Goal: Information Seeking & Learning: Learn about a topic

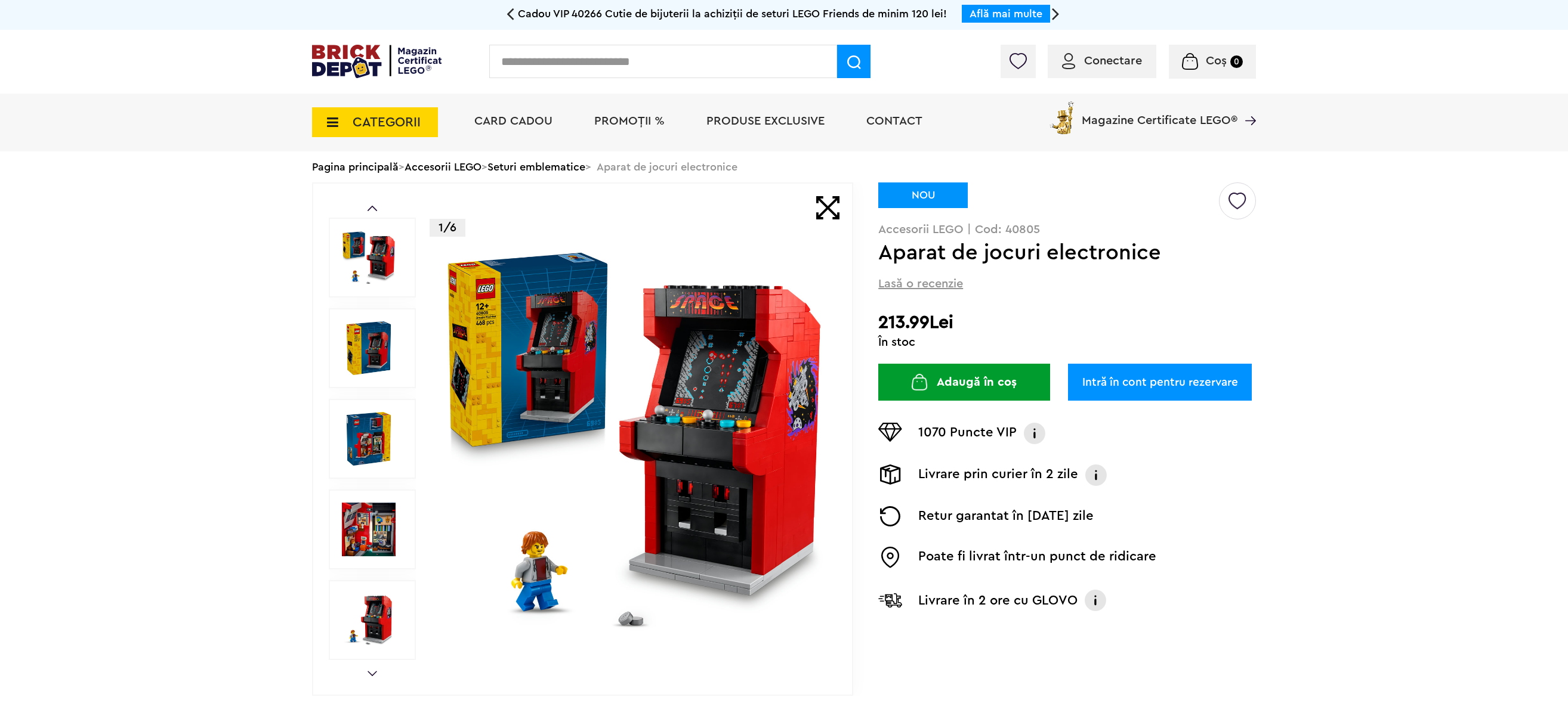
click at [365, 338] on img at bounding box center [369, 349] width 54 height 54
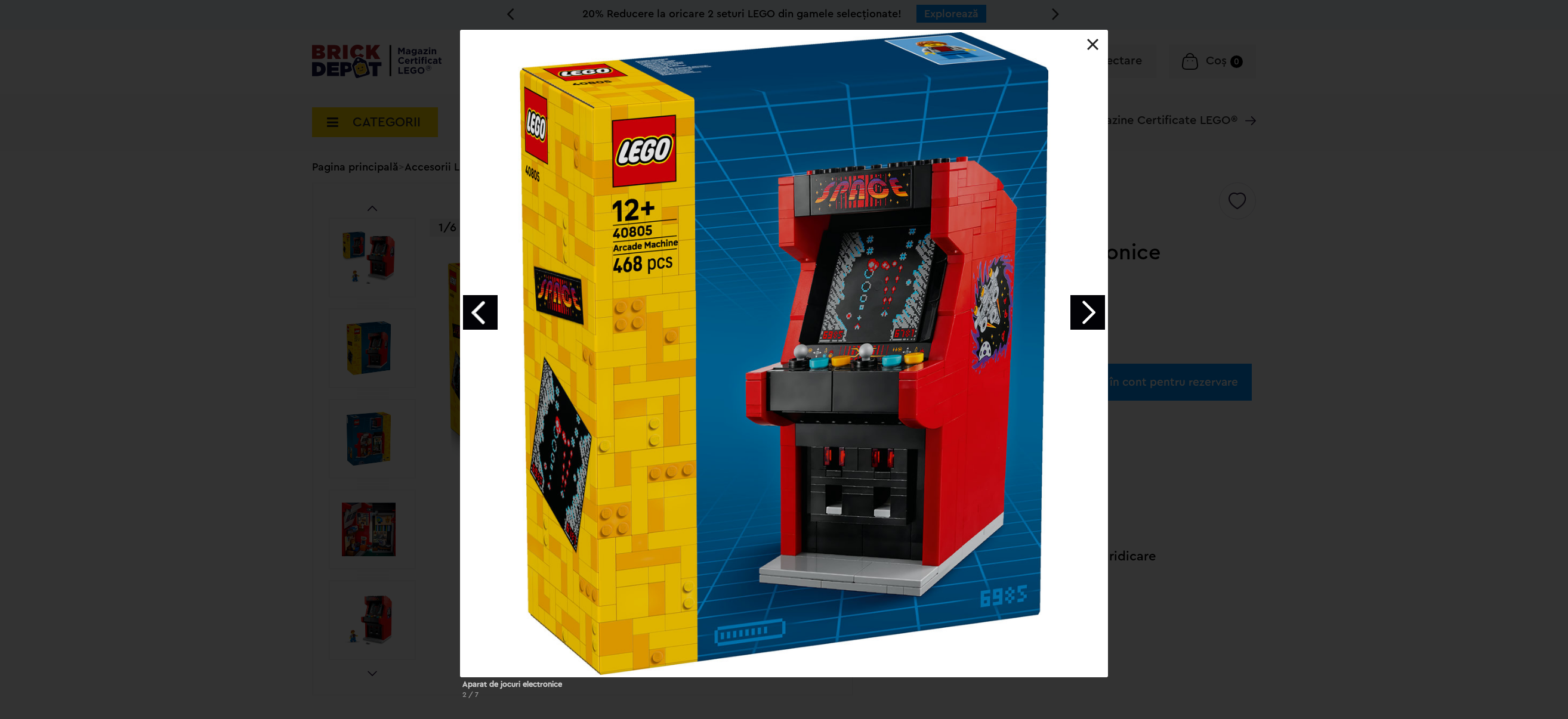
click at [1090, 44] on link at bounding box center [1093, 44] width 12 height 12
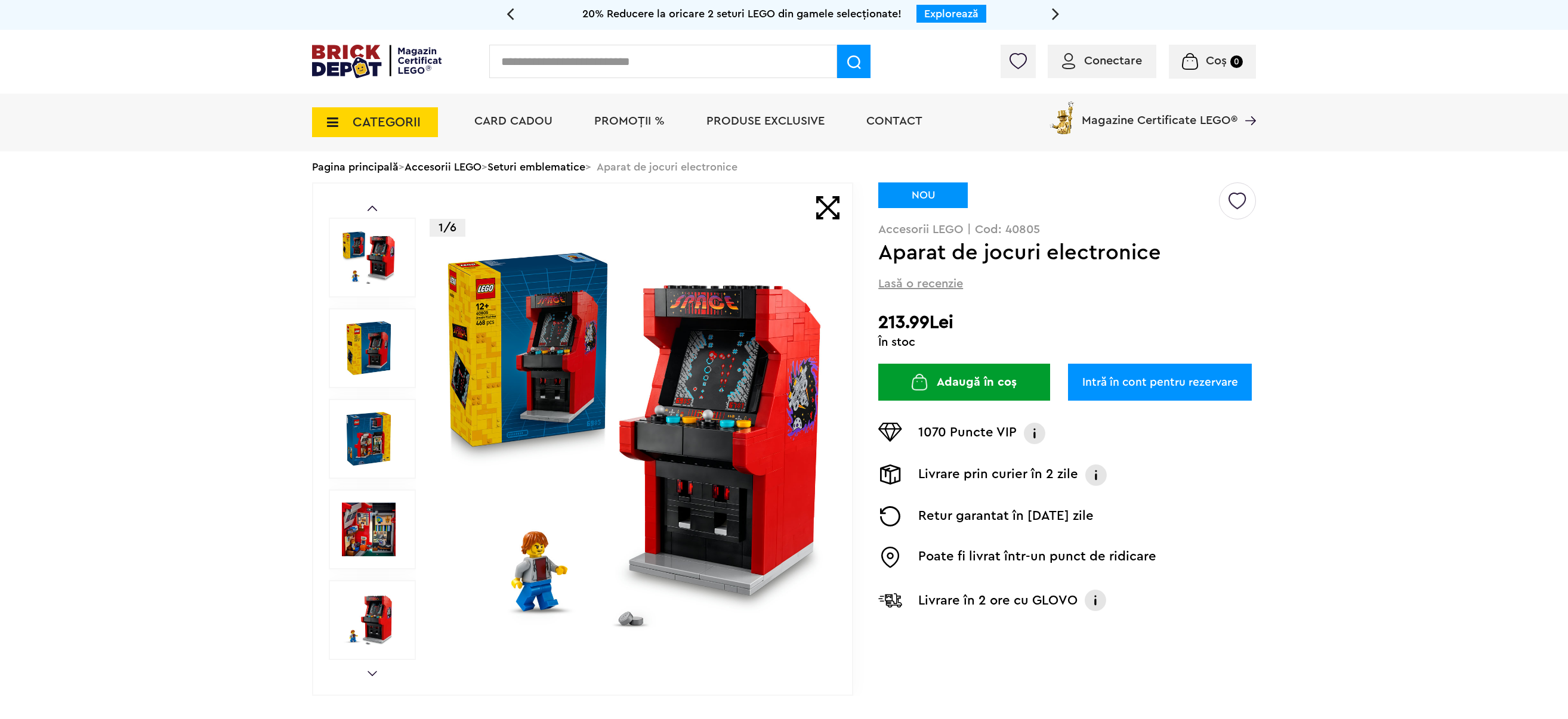
click at [347, 543] on img at bounding box center [369, 530] width 54 height 54
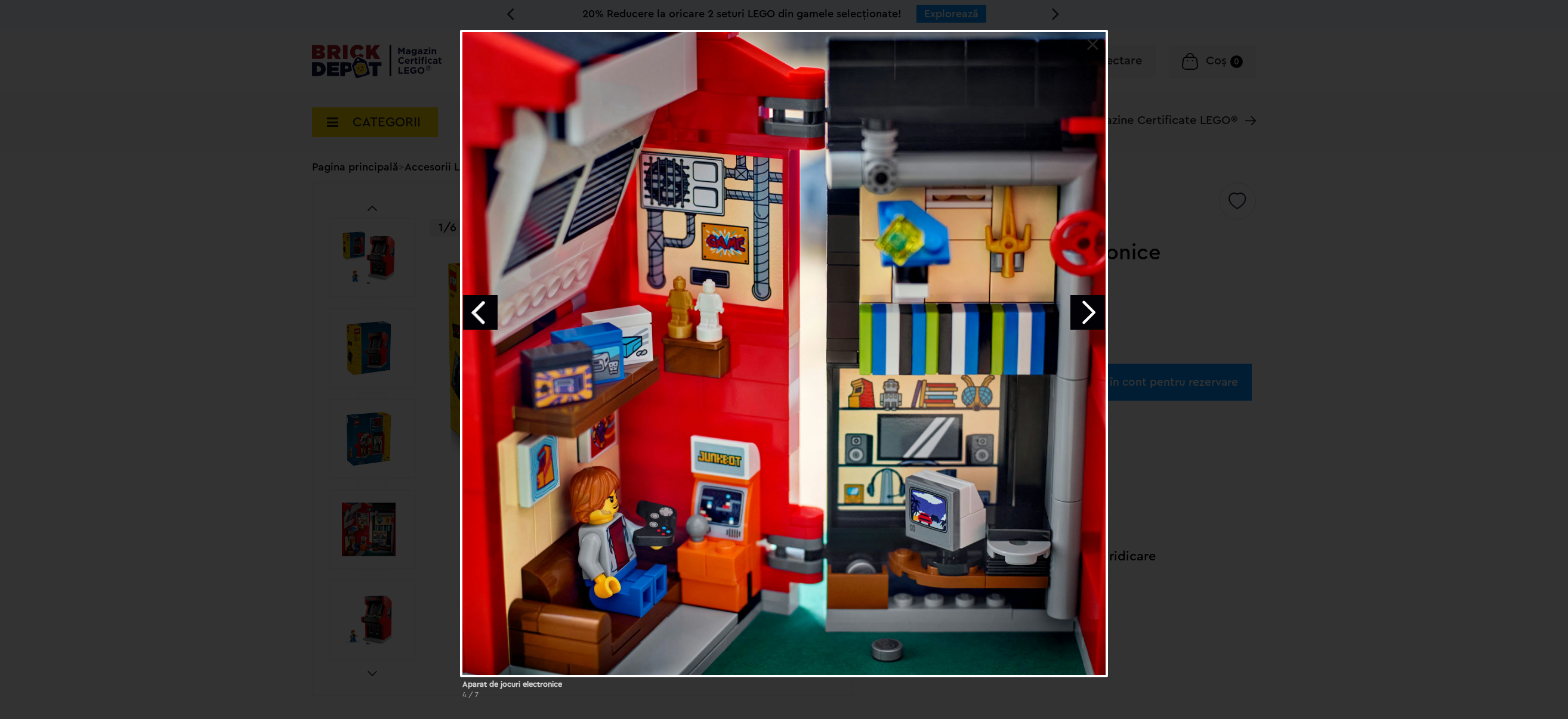
click at [379, 618] on div "Aparat de jocuri electronice 4 / 7" at bounding box center [784, 369] width 1568 height 679
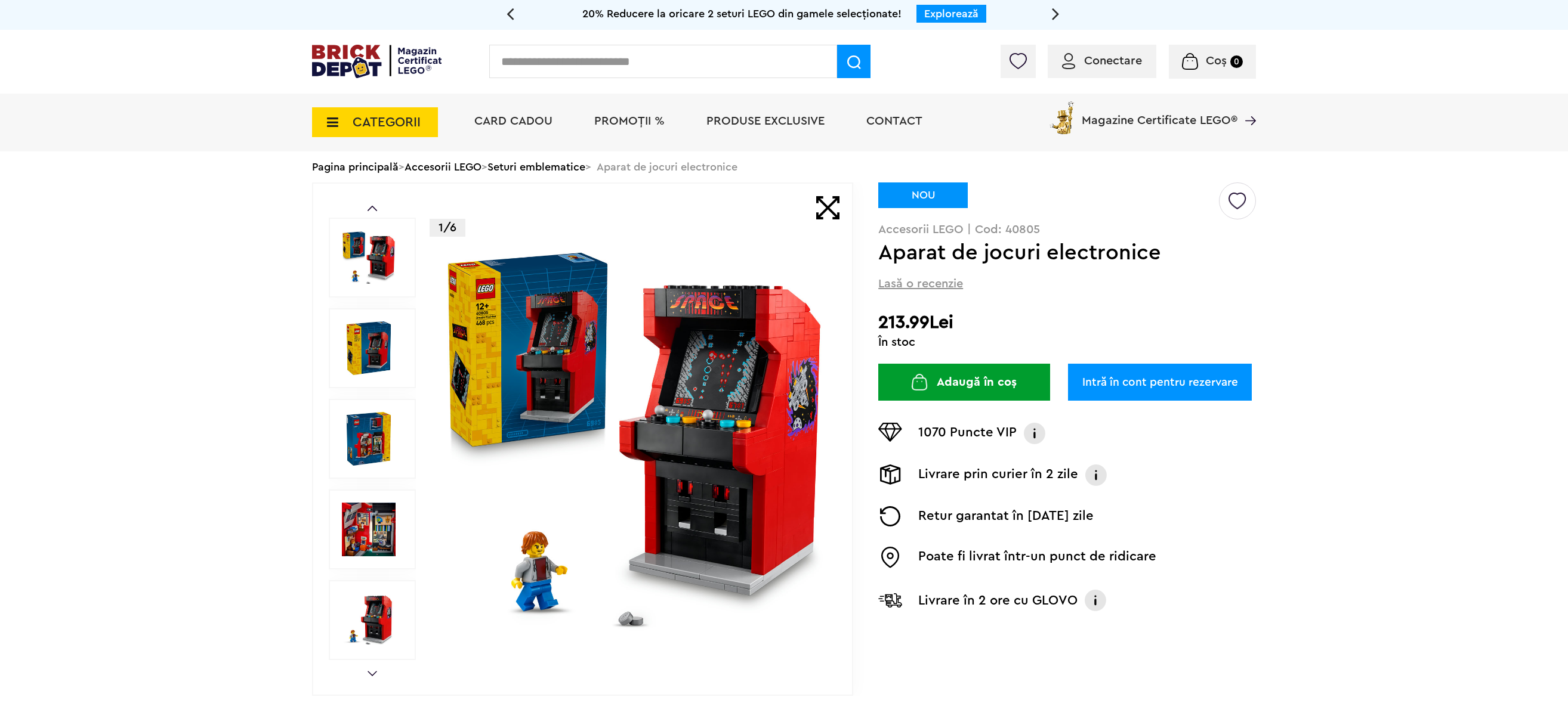
click at [379, 616] on img at bounding box center [369, 620] width 54 height 54
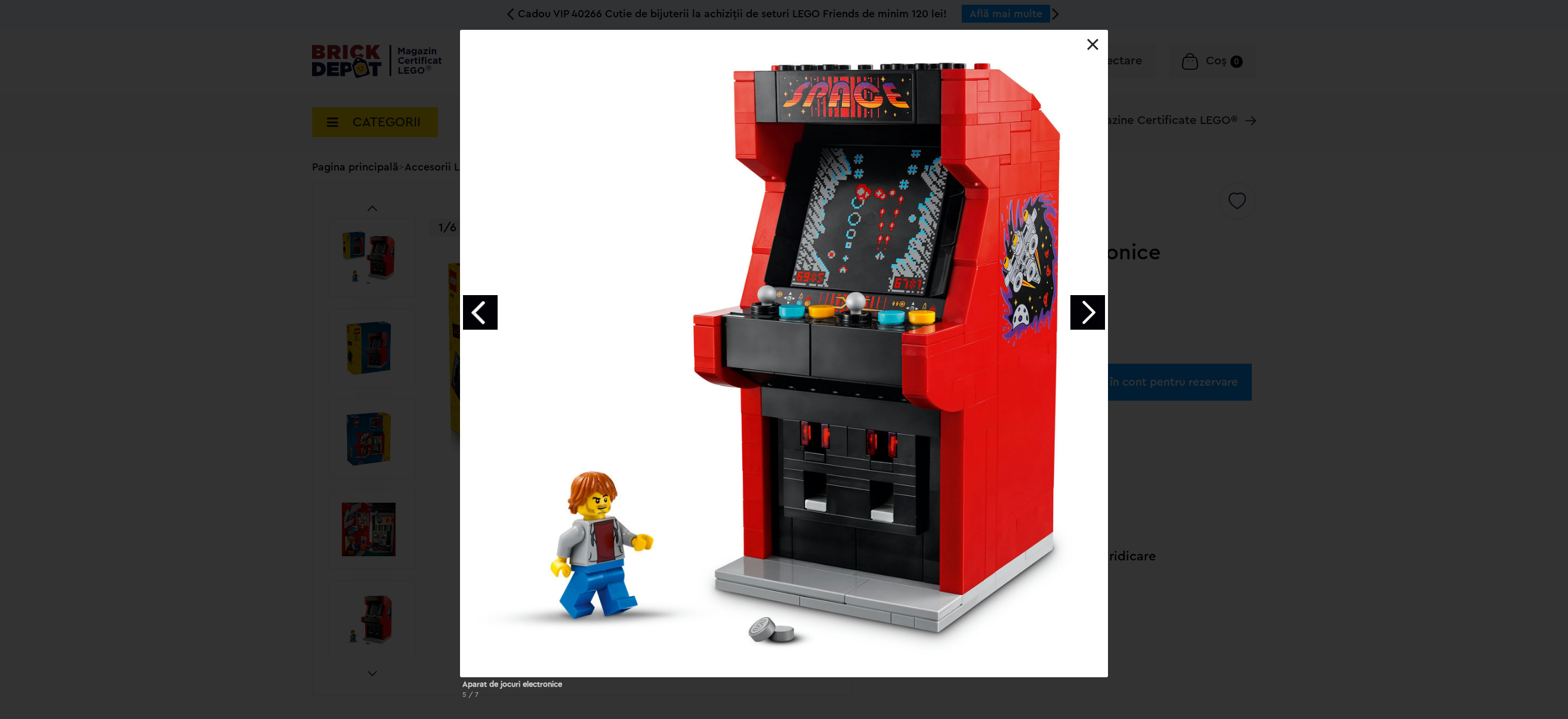
click at [292, 477] on div "Aparat de jocuri electronice 5 / 7" at bounding box center [784, 369] width 1568 height 679
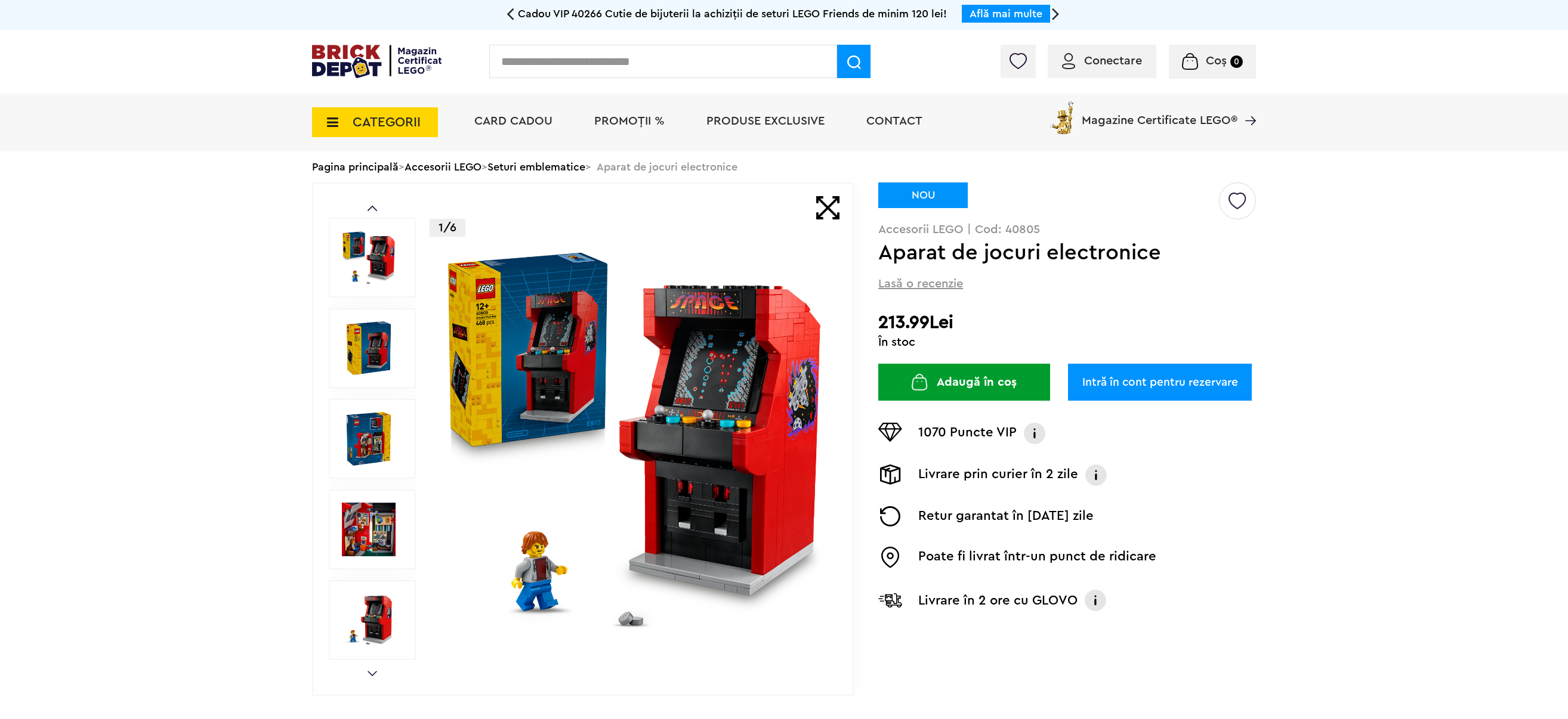
click at [367, 329] on img at bounding box center [369, 349] width 54 height 54
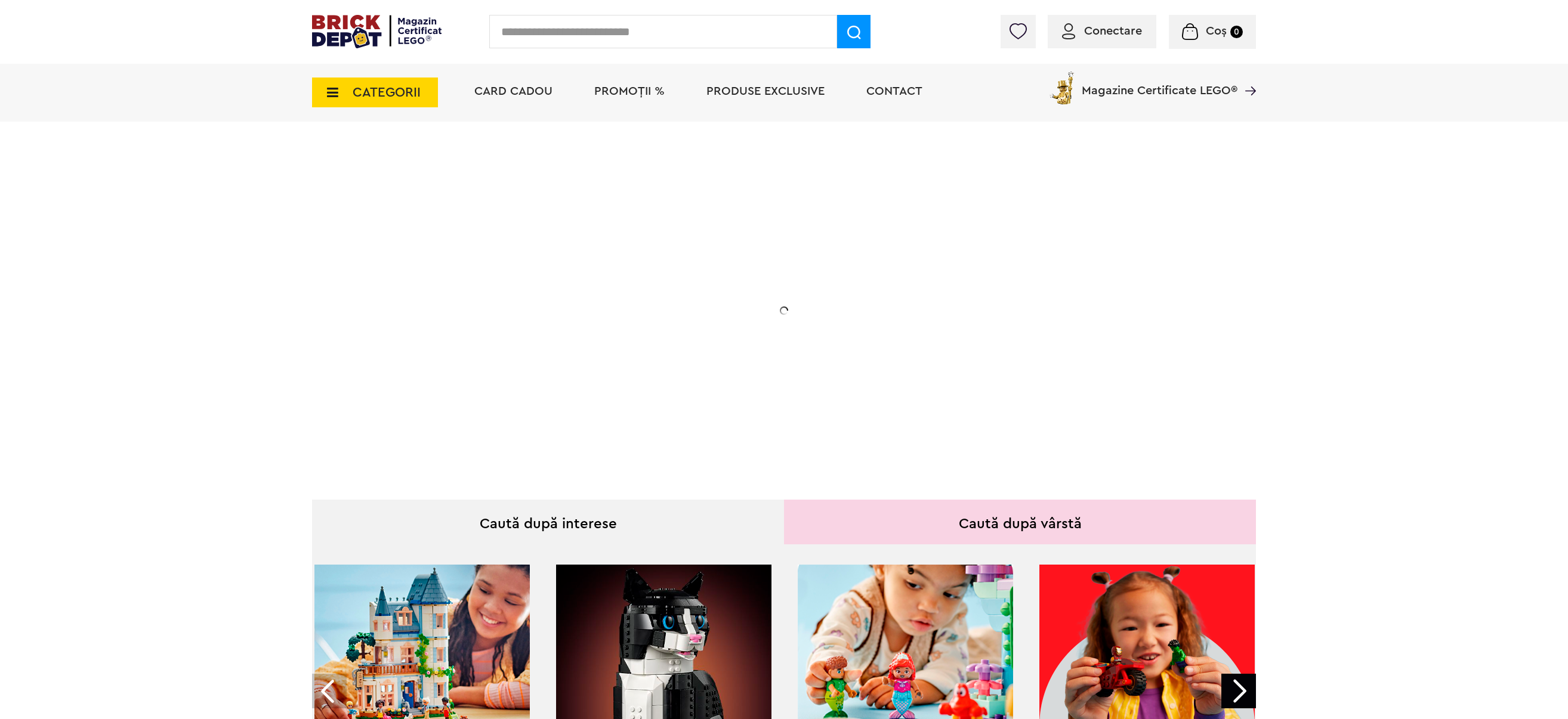
click at [573, 29] on input "text" at bounding box center [663, 31] width 348 height 33
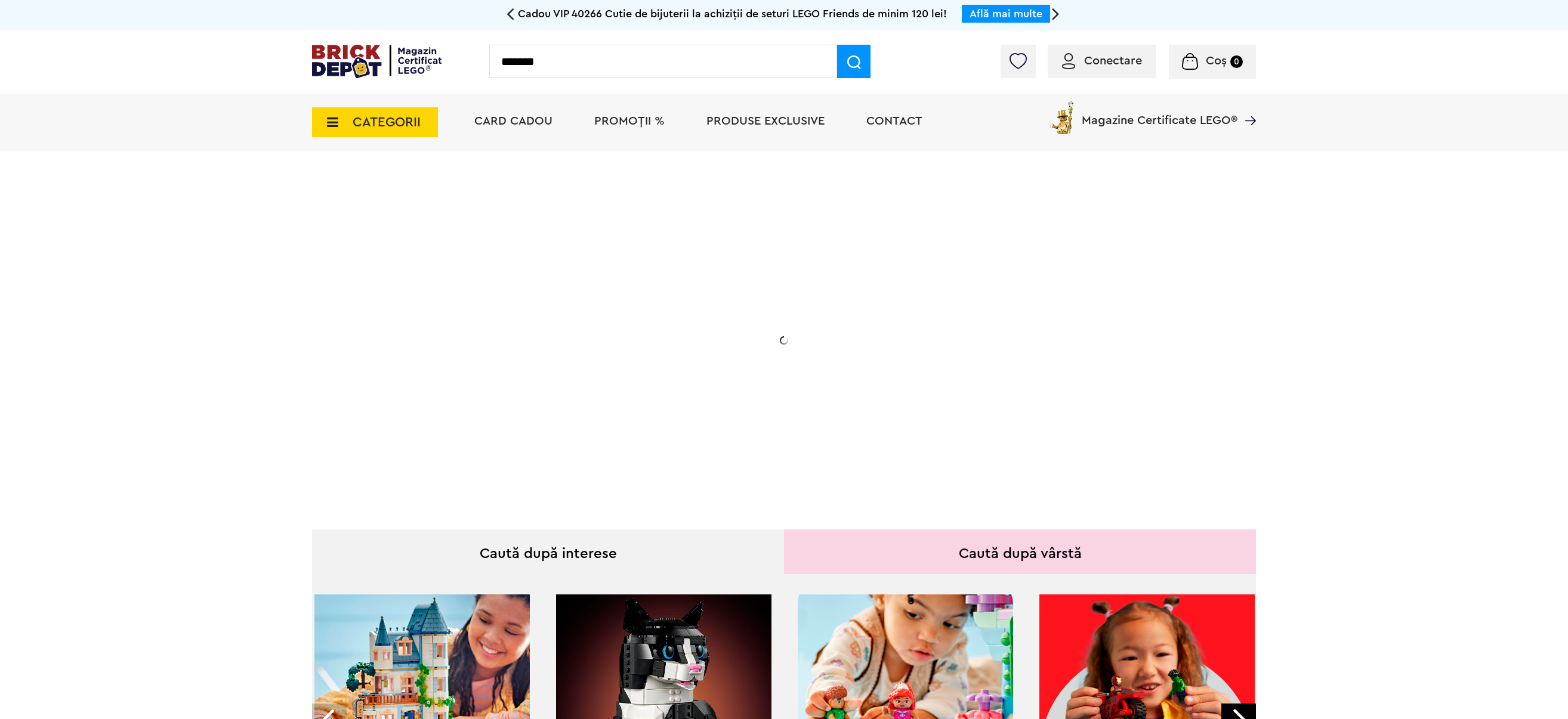
type input "*******"
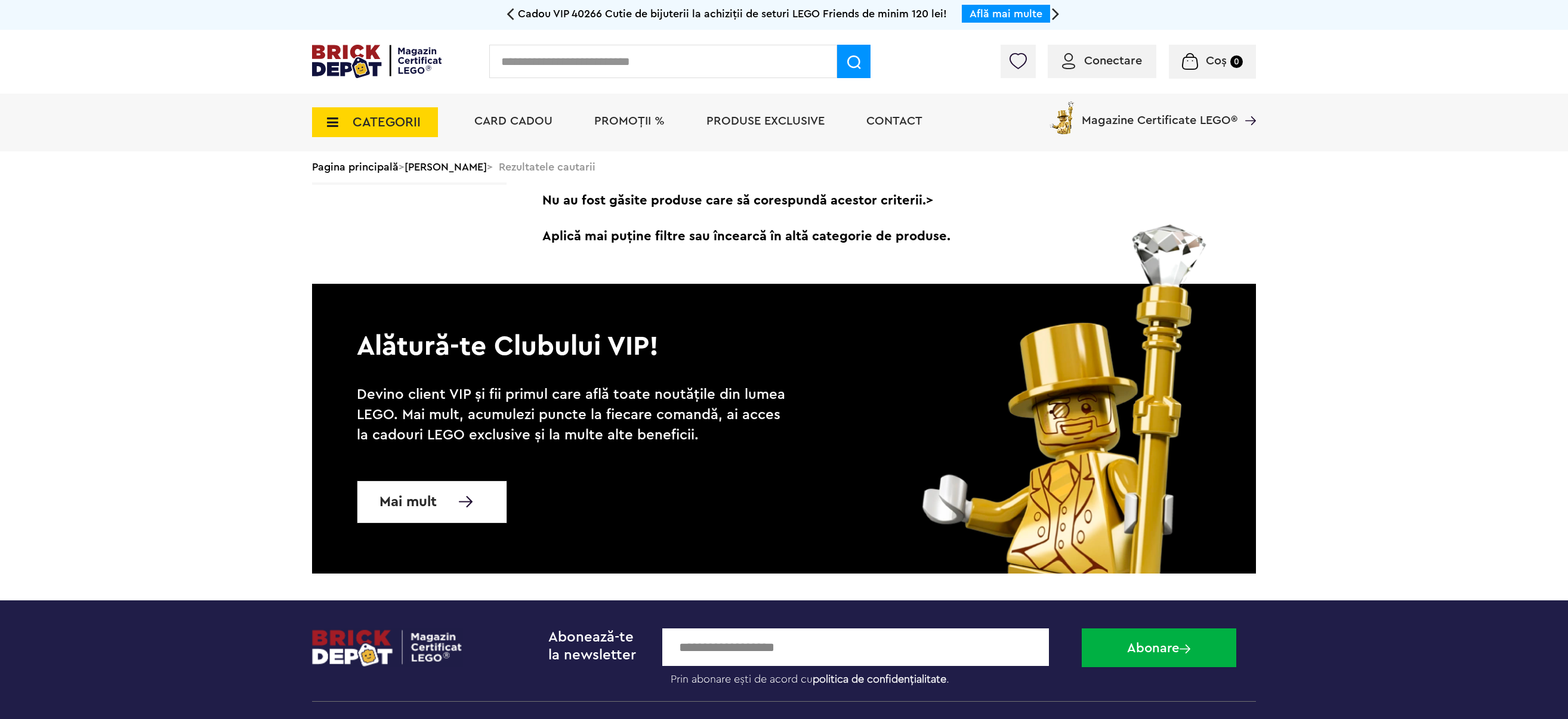
click at [333, 121] on icon at bounding box center [328, 122] width 18 height 13
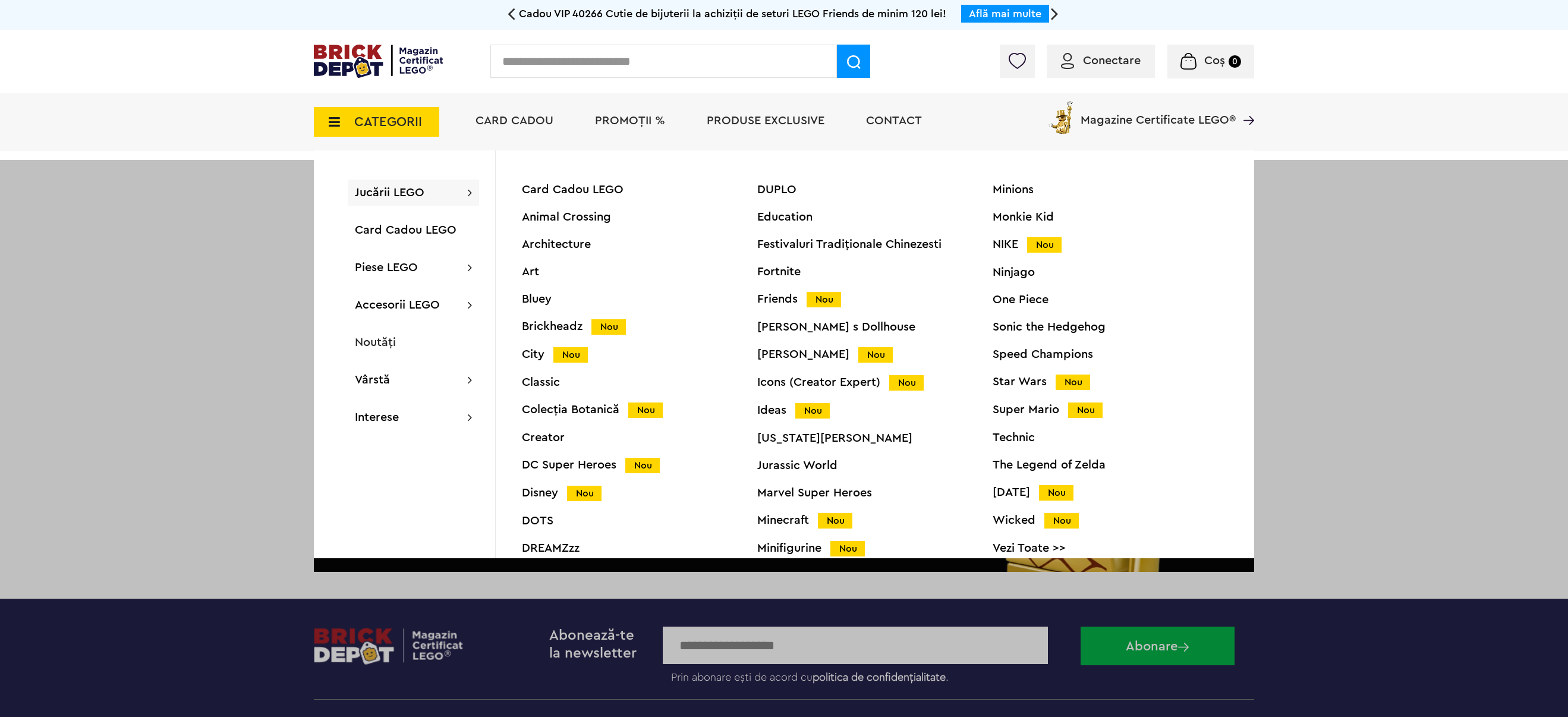
click at [536, 62] on input "text" at bounding box center [664, 61] width 347 height 33
type input "********"
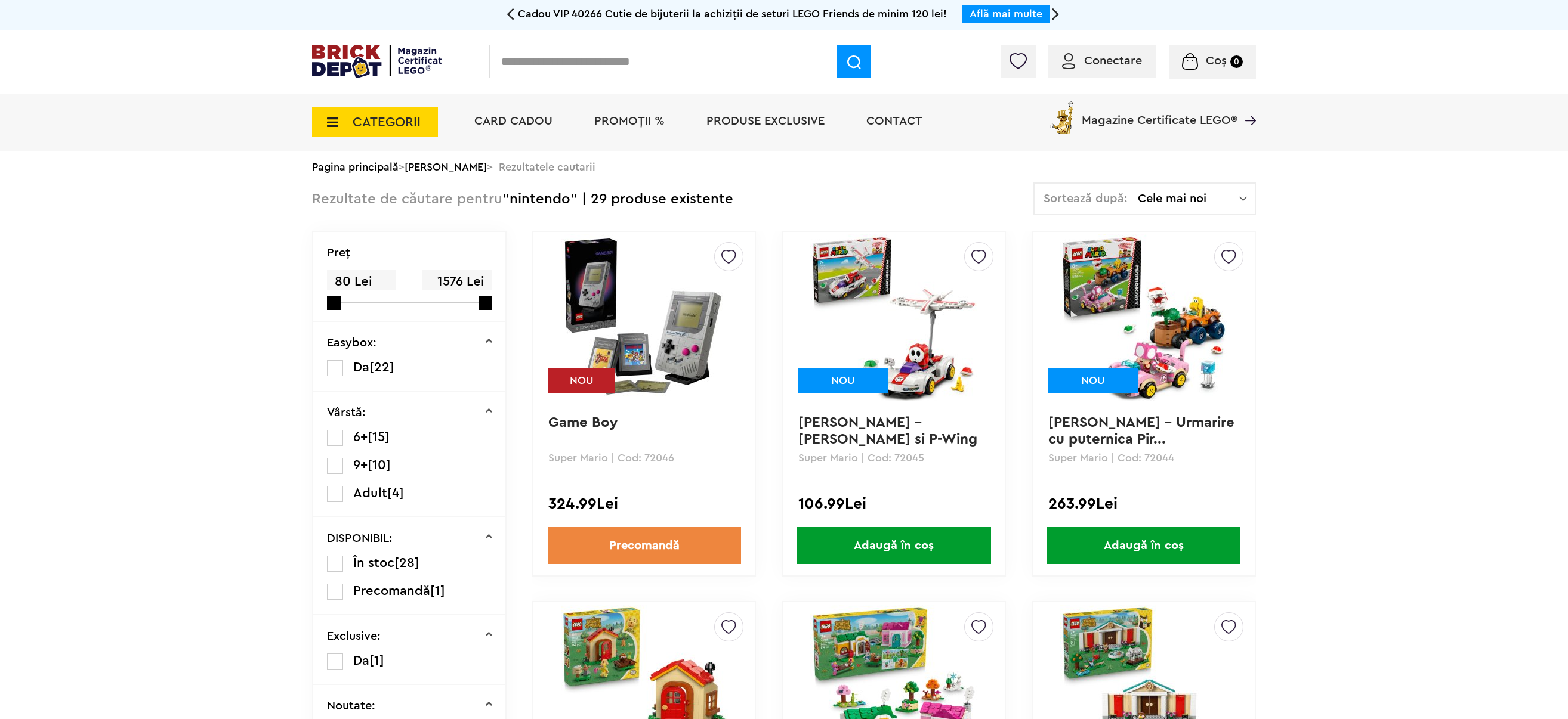
click at [690, 340] on img at bounding box center [644, 317] width 167 height 167
